Goal: Find specific page/section: Find specific page/section

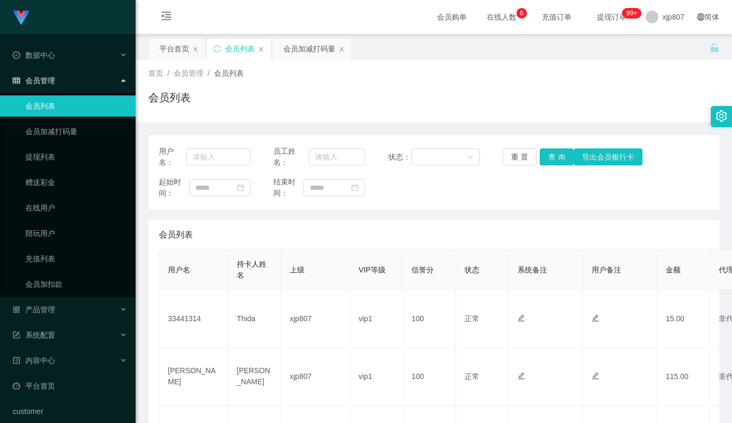
scroll to position [89, 0]
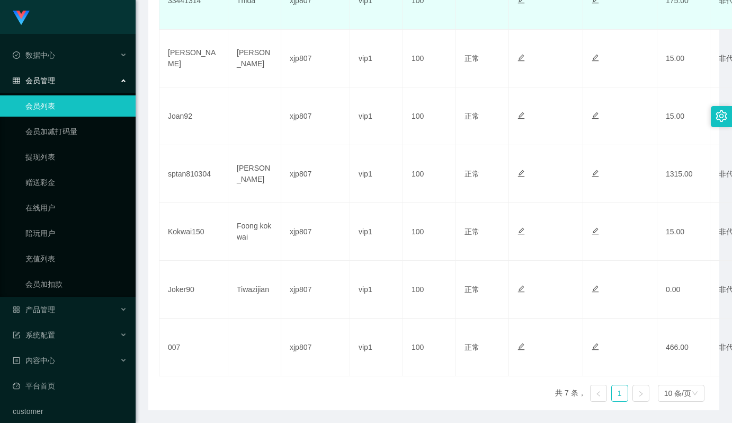
scroll to position [106, 0]
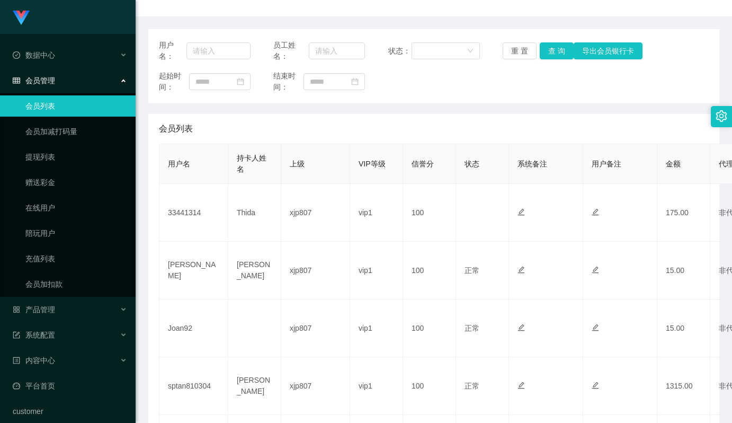
click at [149, 404] on div "会员列表 用户名 持卡人姓名 上级 VIP等级 信誉分 状态 系统备注 用户备注 金额 代理 ip 操作 33441314 Thida xjp807 vip1…" at bounding box center [433, 368] width 571 height 508
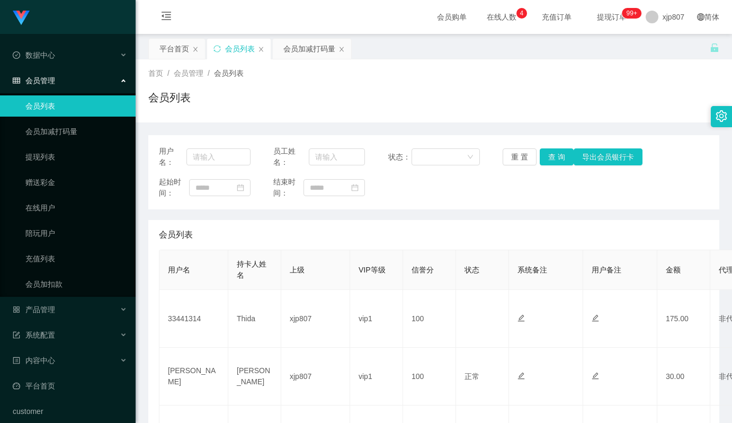
drag, startPoint x: 682, startPoint y: 176, endPoint x: 607, endPoint y: 187, distance: 75.5
click at [682, 176] on div "用户名： 员工姓名： 状态： 重 置 查 询 导出会员银行卡 起始时间： 结束时间：" at bounding box center [433, 172] width 571 height 74
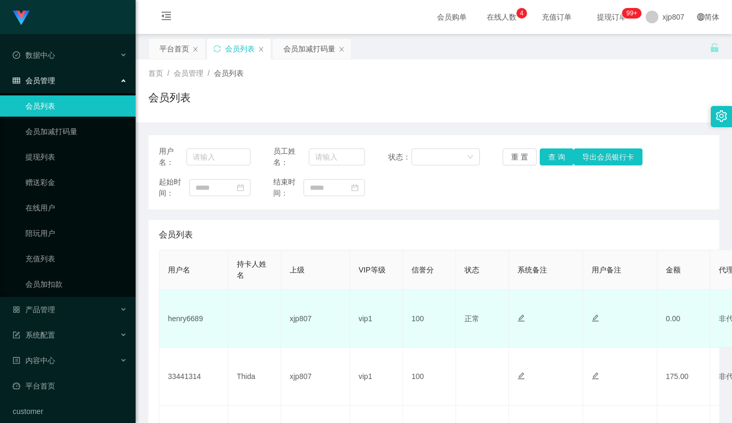
click at [189, 320] on td "henry6689" at bounding box center [193, 319] width 69 height 58
copy td "henry6689"
click at [189, 319] on td "henry6689" at bounding box center [193, 319] width 69 height 58
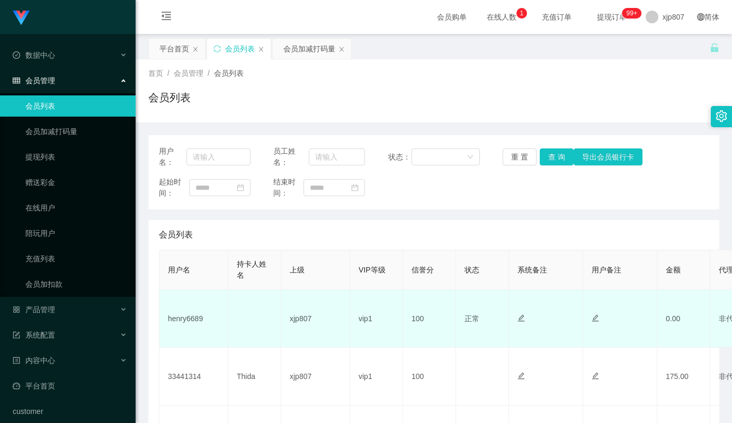
click at [184, 319] on td "henry6689" at bounding box center [193, 319] width 69 height 58
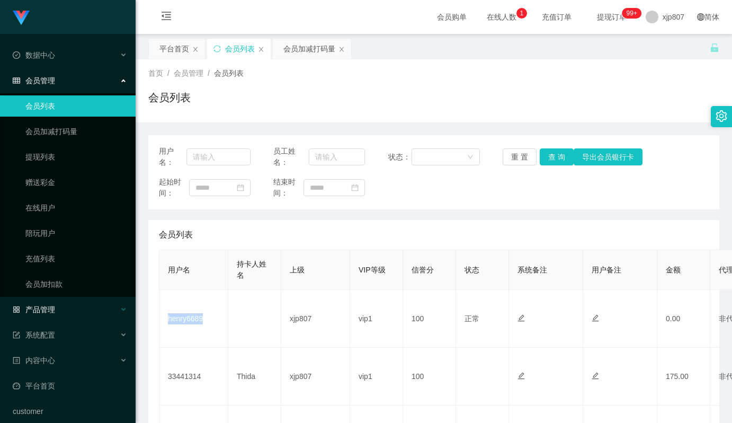
copy td "henry6689"
click at [593, 97] on div "会员列表" at bounding box center [433, 101] width 571 height 24
